Goal: Task Accomplishment & Management: Manage account settings

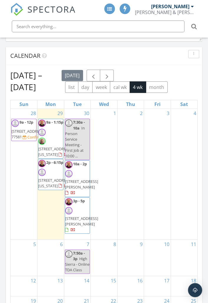
scroll to position [569, 0]
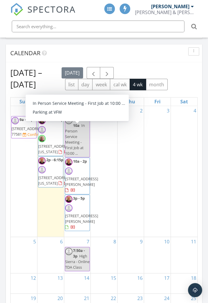
click at [77, 134] on div "7:30a - 10a In Person Service Meeting - First Job at 10:00 ..." at bounding box center [77, 136] width 25 height 39
click at [113, 186] on div "1" at bounding box center [104, 171] width 26 height 131
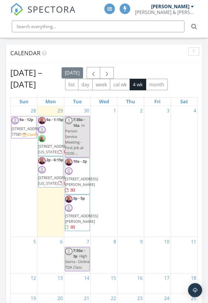
click at [130, 156] on div "2" at bounding box center [130, 171] width 26 height 131
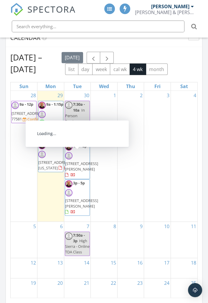
scroll to position [597, 0]
